Goal: Find specific page/section: Find specific page/section

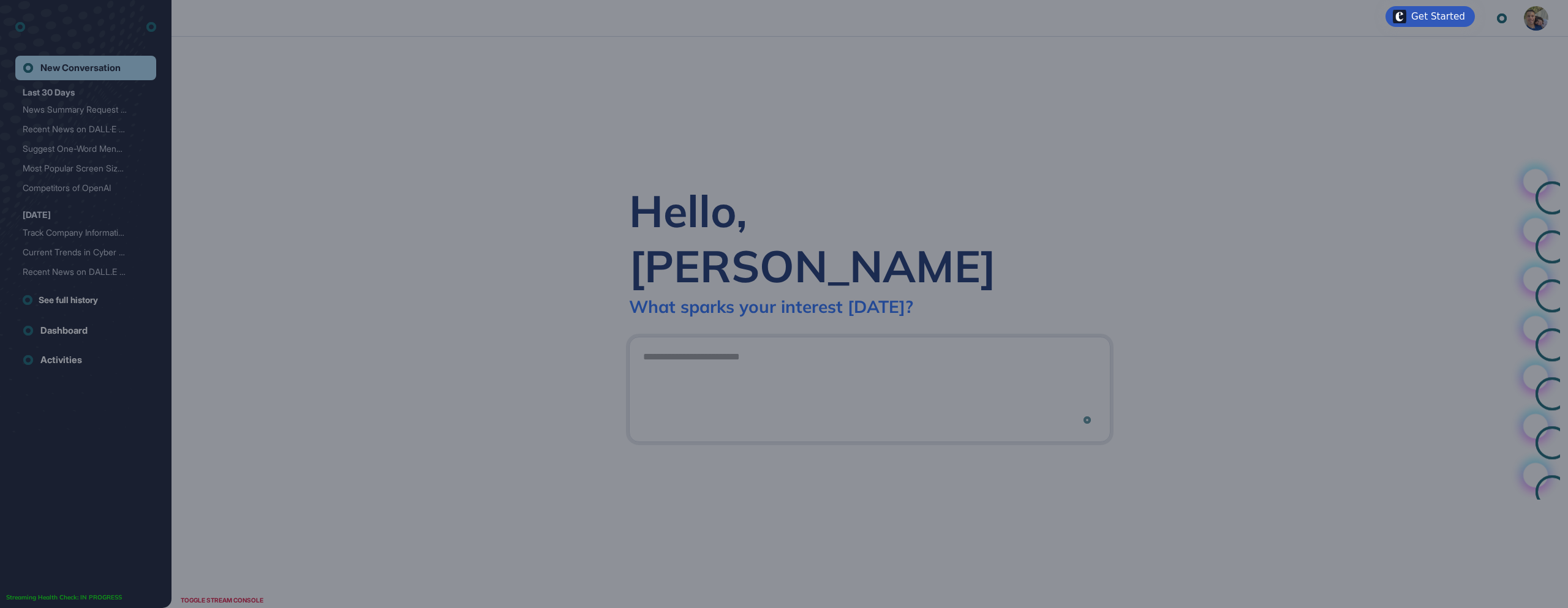
scroll to position [1, 1]
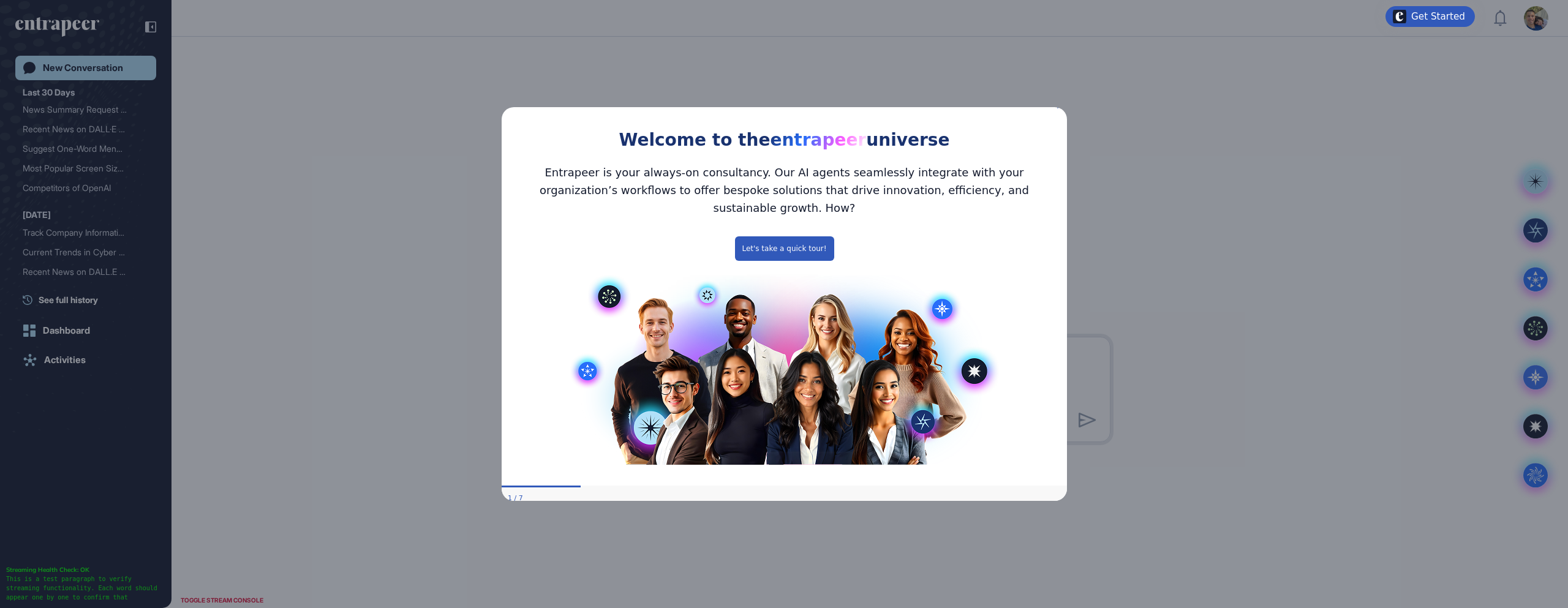
click at [1059, 108] on icon "Close Preview" at bounding box center [1058, 105] width 5 height 5
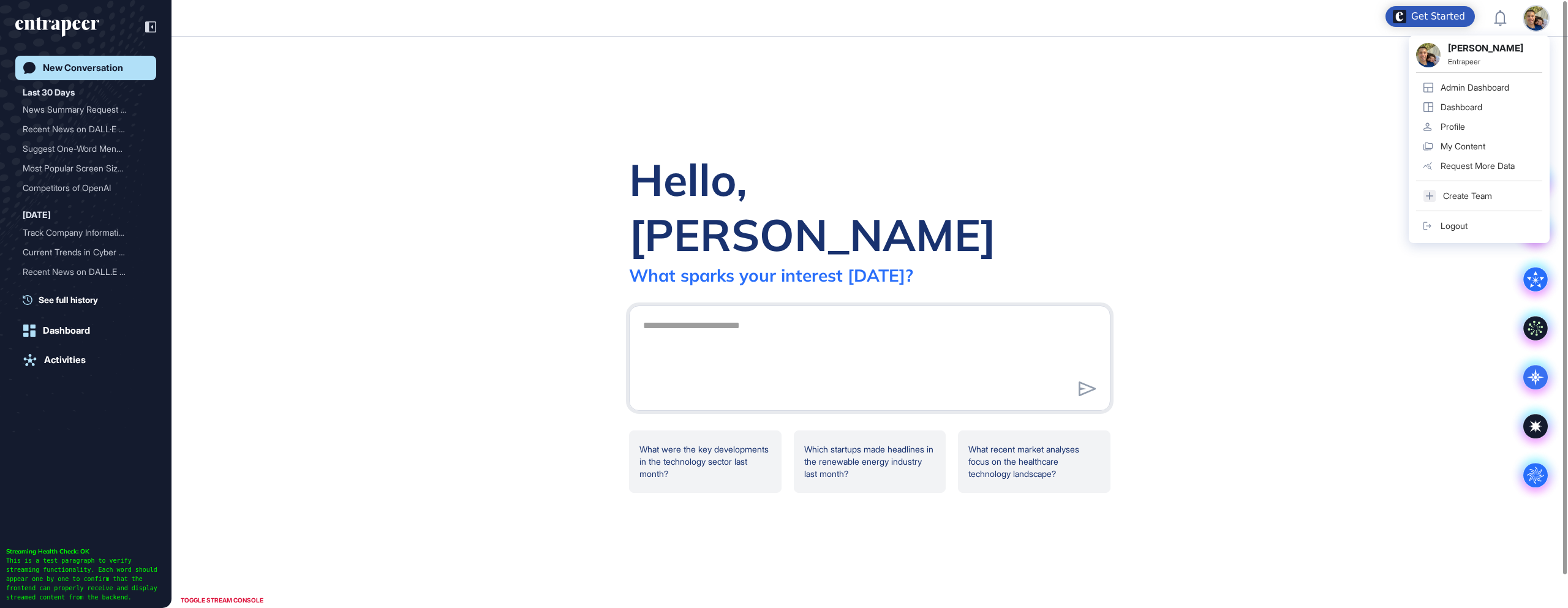
click at [1499, 90] on div "Admin Dashboard" at bounding box center [1474, 87] width 68 height 9
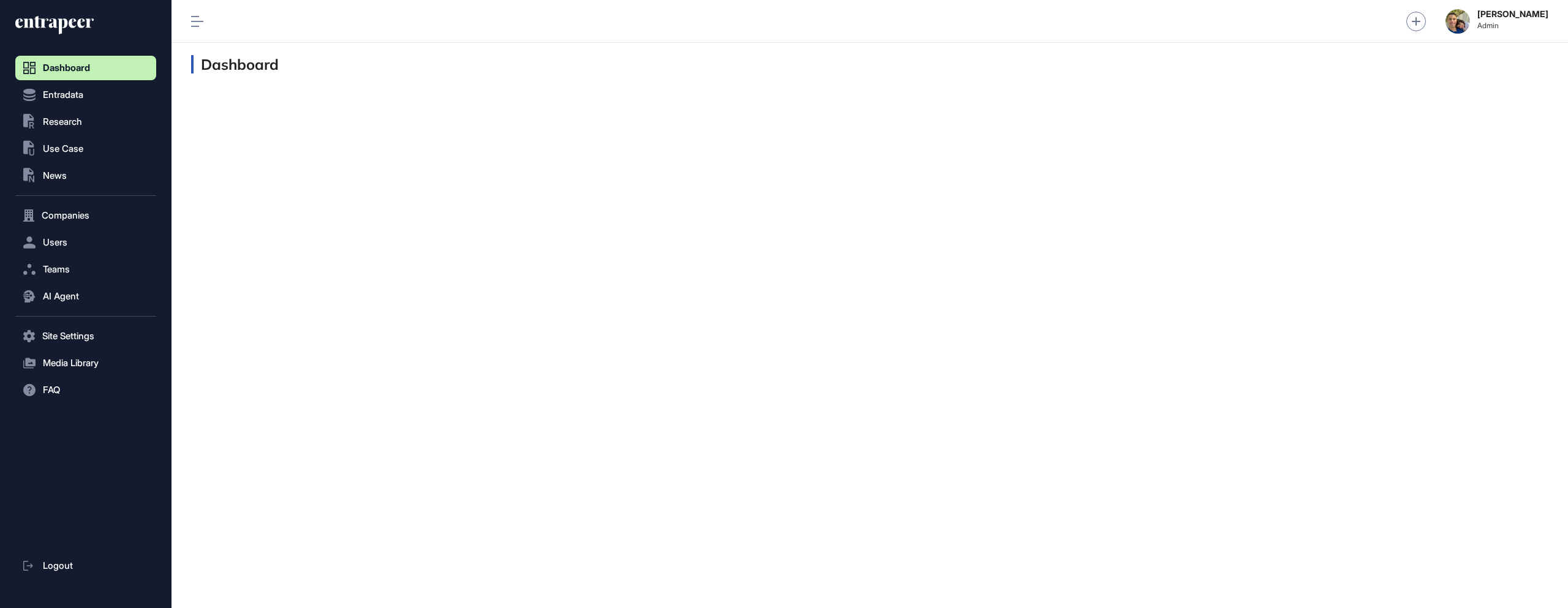
scroll to position [1, 1]
click at [62, 181] on button ".st0{fill:currentColor} News" at bounding box center [86, 176] width 141 height 24
click at [56, 203] on span "News List" at bounding box center [59, 201] width 38 height 9
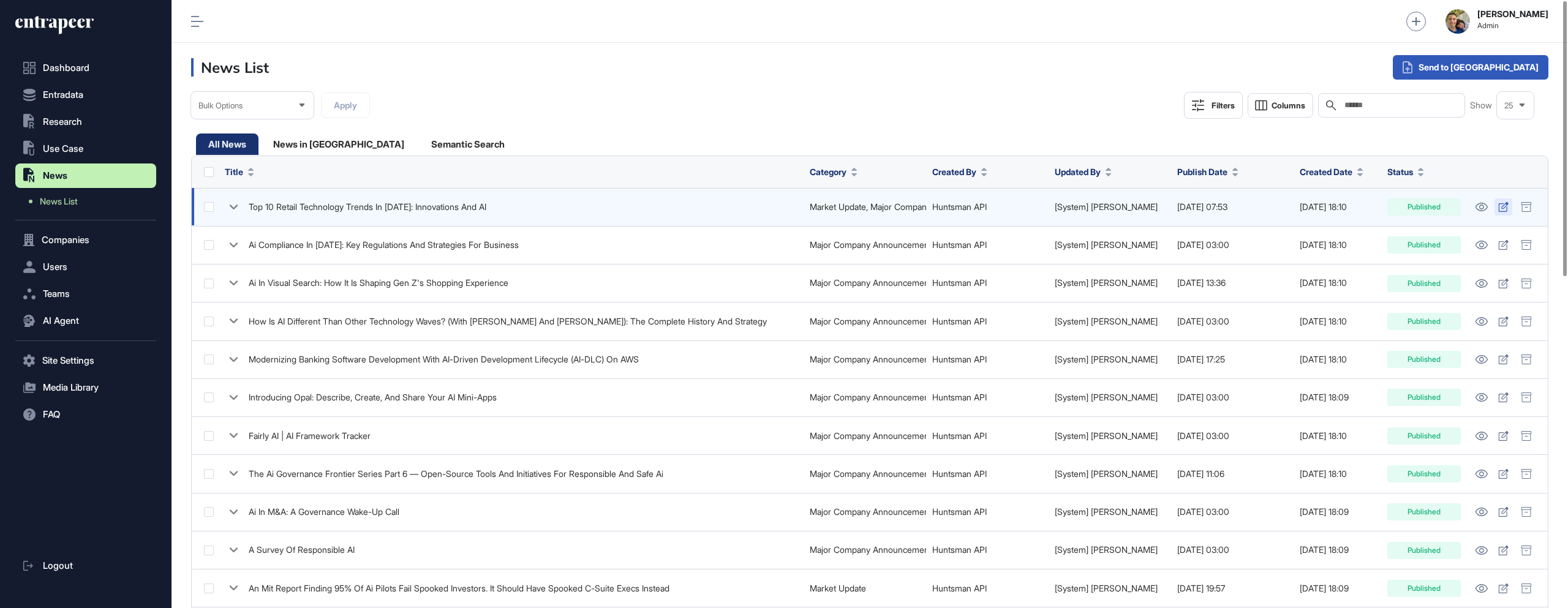
click at [1502, 207] on icon at bounding box center [1503, 207] width 10 height 9
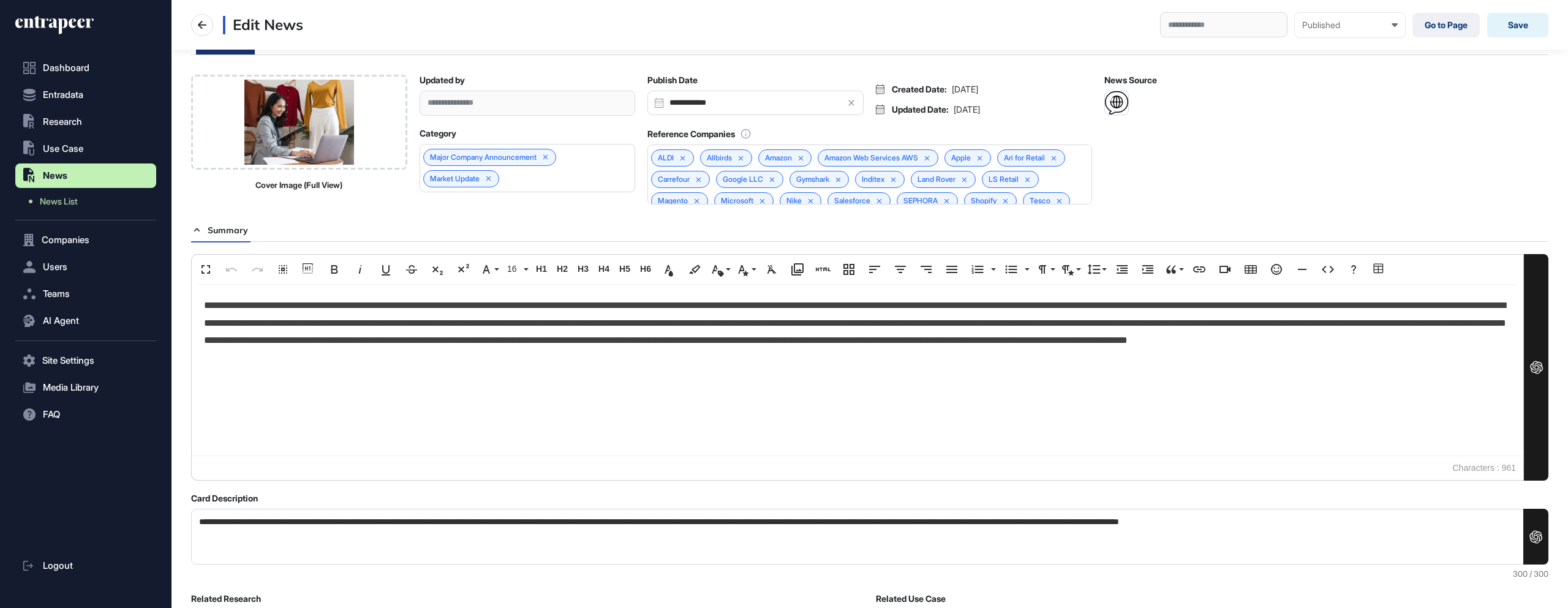
scroll to position [124, 0]
